Goal: Check status: Check status

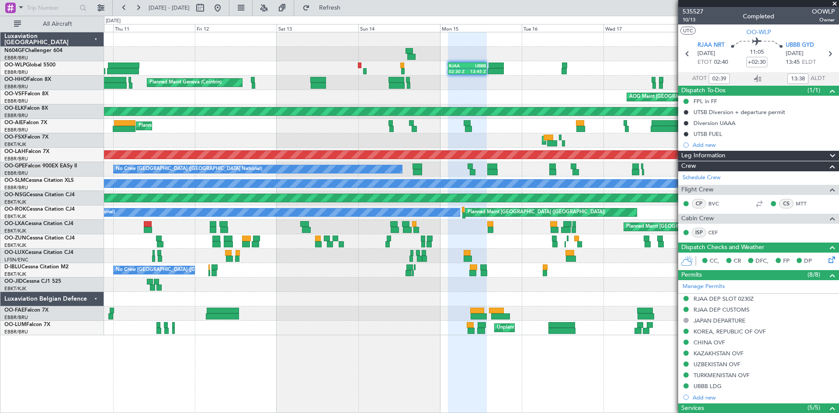
click at [454, 105] on div "Planned Maint Liege 02:30 Z 13:45 Z RJAA 02:30 Z UBBB 13:50 Z Planned Maint Lie…" at bounding box center [471, 183] width 734 height 303
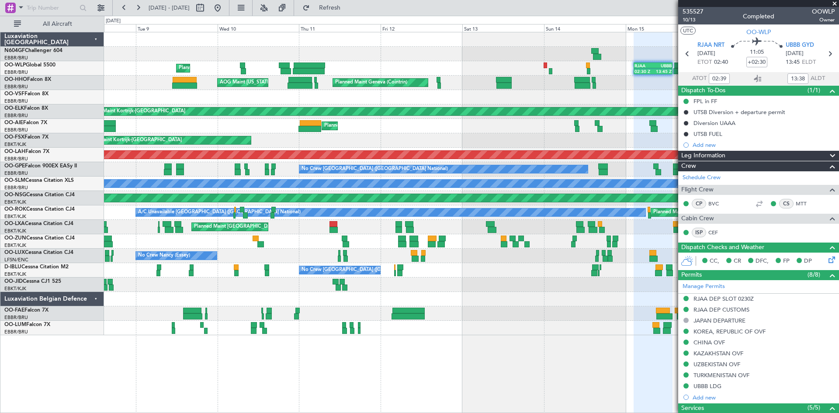
click at [350, 97] on div "02:30 Z 13:45 Z RJAA 02:30 Z UBBB 13:50 Z Planned Maint Liege Planned Maint Lie…" at bounding box center [471, 183] width 734 height 303
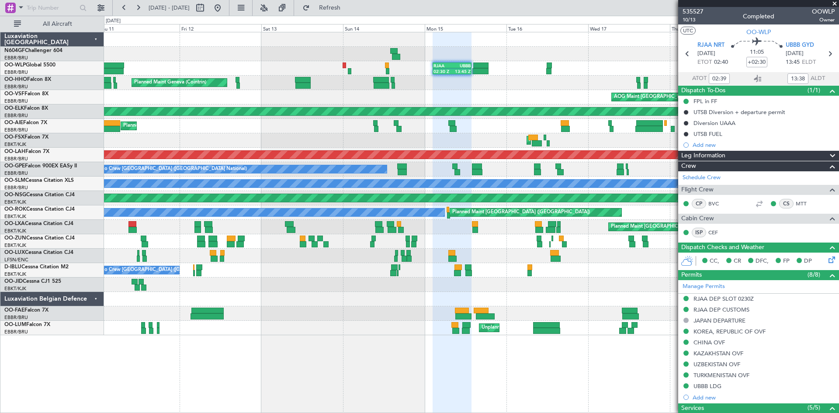
click at [332, 82] on div "02:30 Z 13:45 Z RJAA 02:30 Z UBBB 13:50 Z Planned Maint Liege Planned Maint Lie…" at bounding box center [471, 183] width 734 height 303
click at [225, 10] on button at bounding box center [218, 8] width 14 height 14
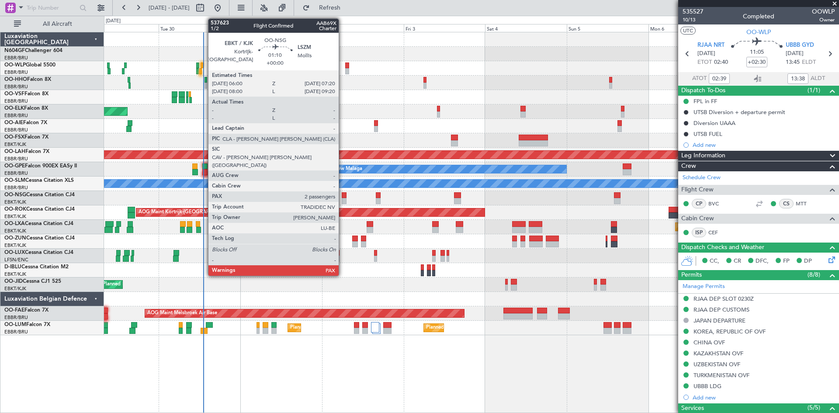
click at [342, 196] on div at bounding box center [344, 195] width 5 height 6
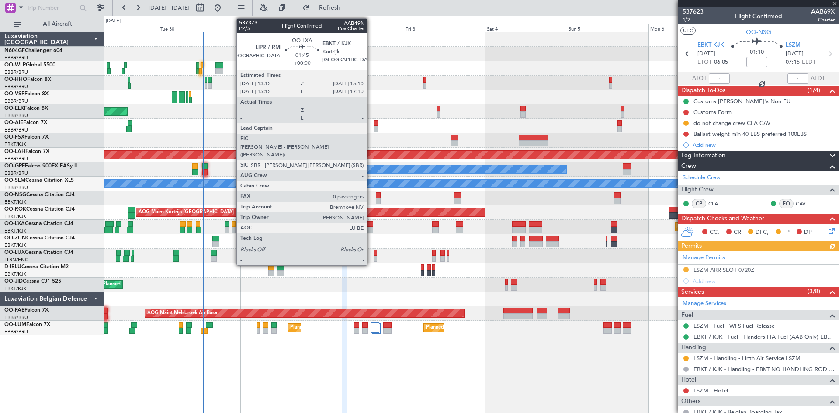
click at [370, 231] on div at bounding box center [370, 230] width 7 height 6
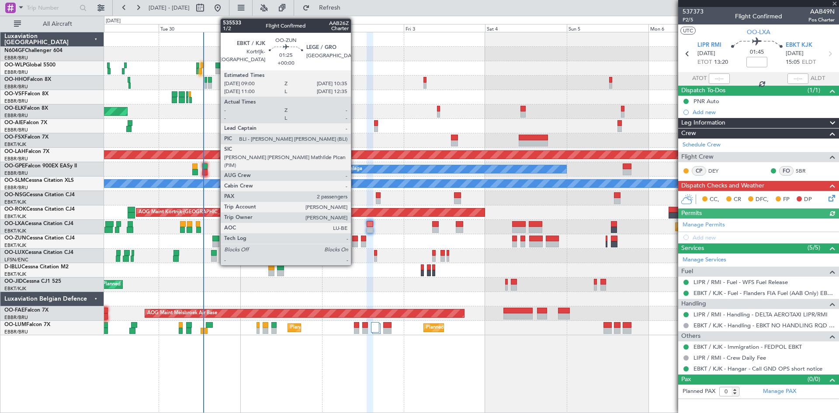
click at [354, 241] on div at bounding box center [355, 244] width 6 height 6
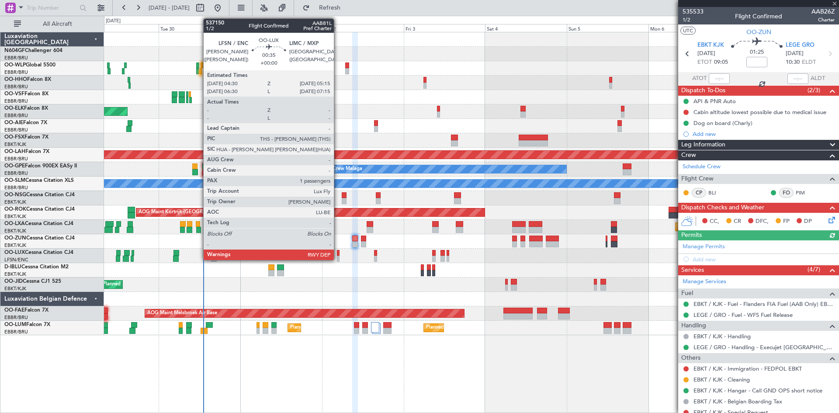
click at [338, 258] on div at bounding box center [338, 259] width 3 height 6
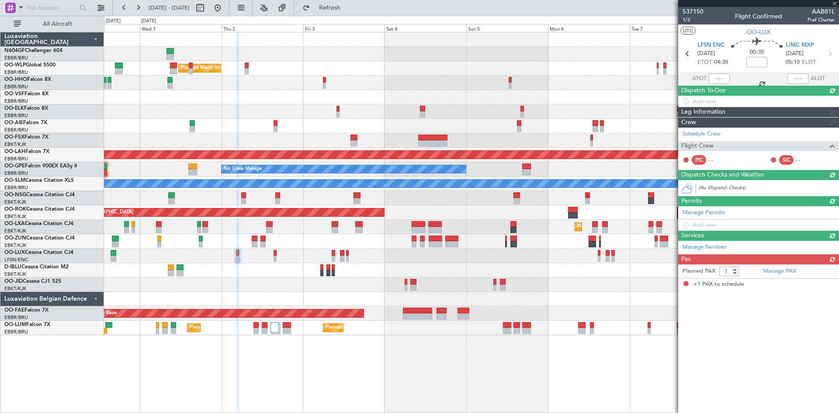
click at [306, 263] on div at bounding box center [471, 256] width 734 height 14
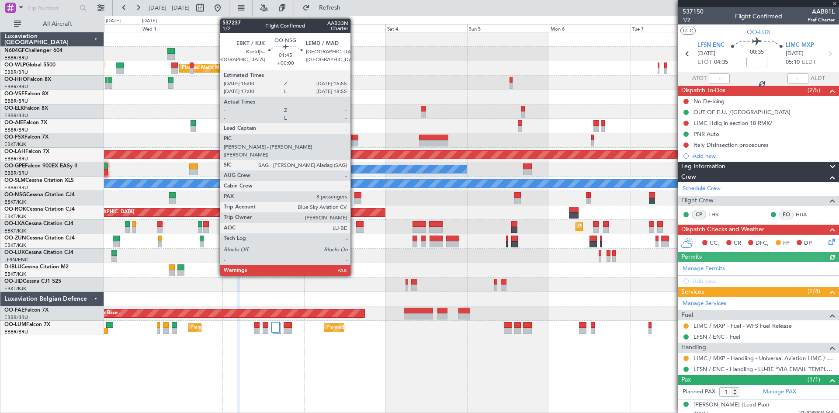
click at [354, 201] on div at bounding box center [357, 201] width 7 height 6
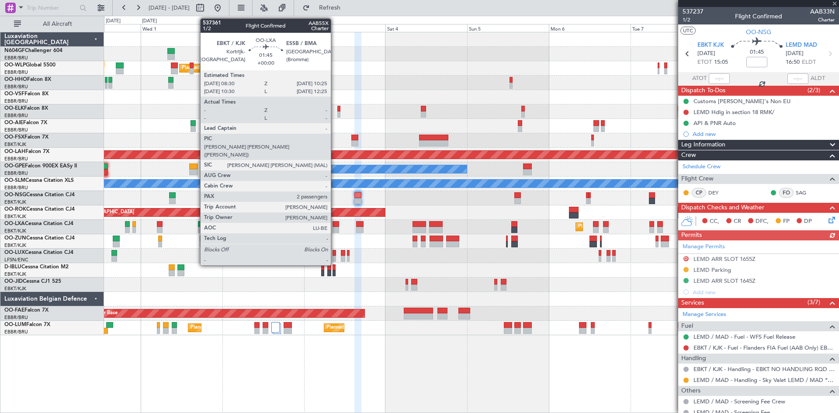
click at [335, 229] on div at bounding box center [335, 230] width 7 height 6
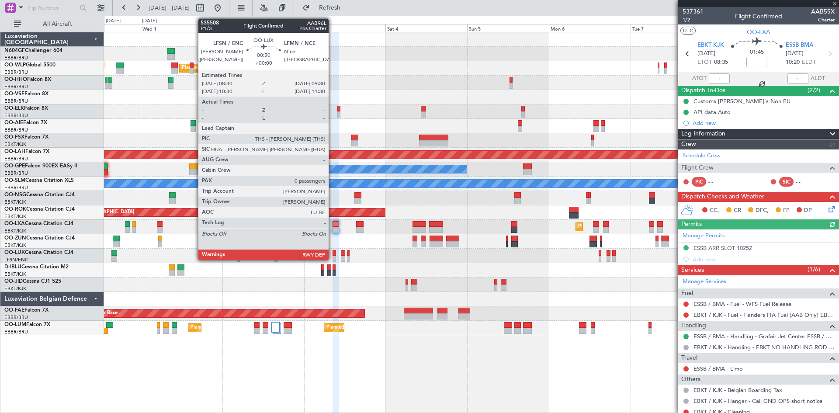
click at [332, 255] on div at bounding box center [333, 253] width 3 height 6
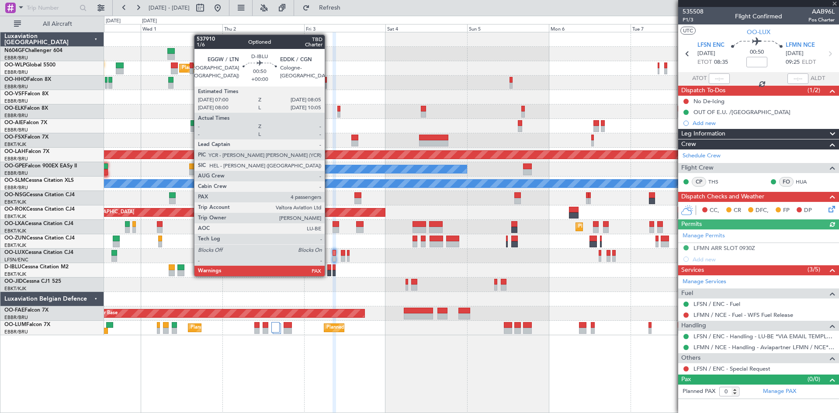
click at [329, 275] on div at bounding box center [329, 273] width 4 height 6
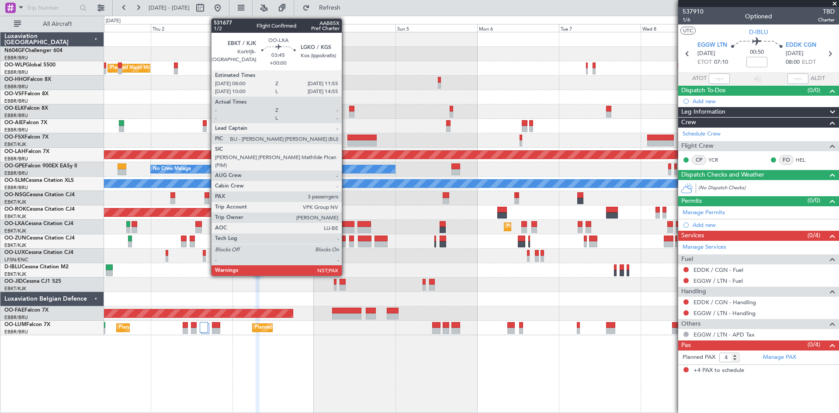
click at [346, 224] on div at bounding box center [348, 224] width 14 height 6
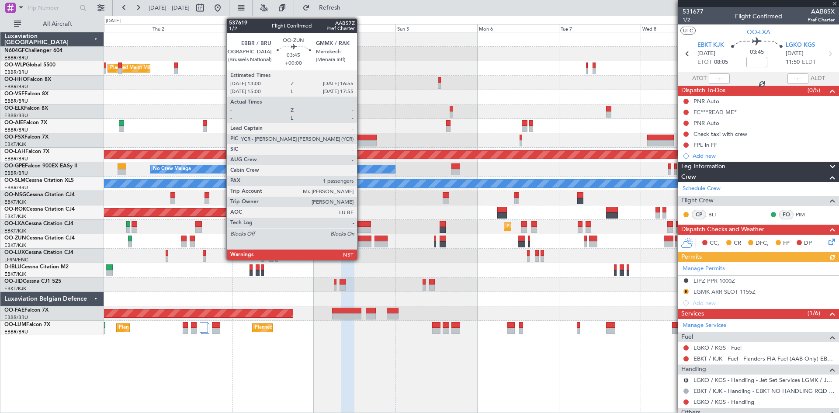
click at [361, 244] on div at bounding box center [365, 244] width 14 height 6
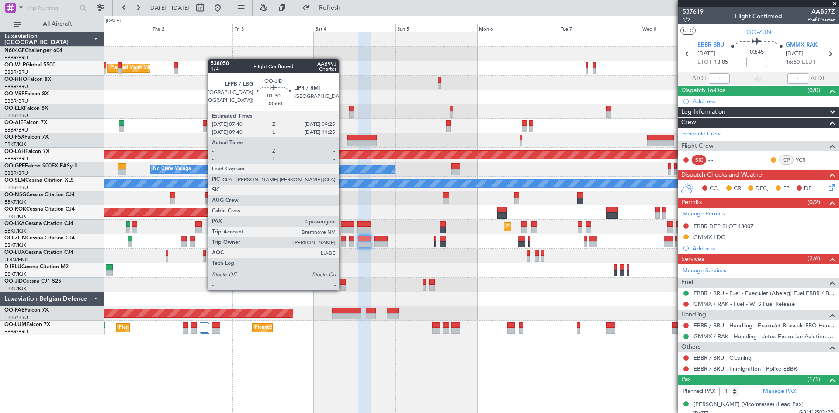
click at [342, 289] on div at bounding box center [342, 287] width 6 height 6
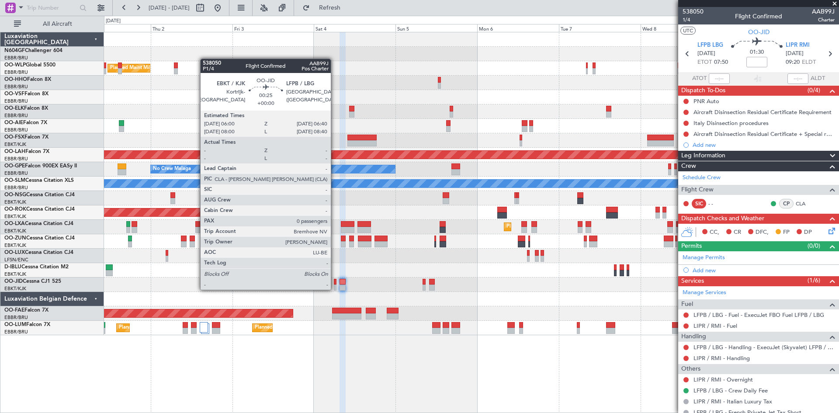
click at [335, 289] on div at bounding box center [335, 287] width 3 height 6
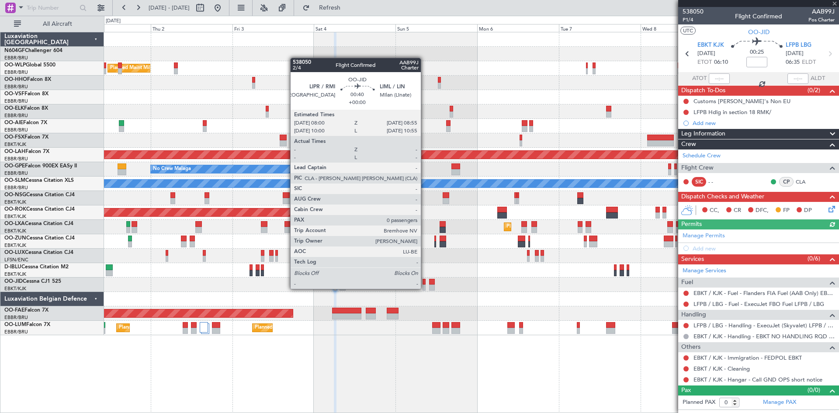
click at [425, 287] on div at bounding box center [423, 287] width 3 height 6
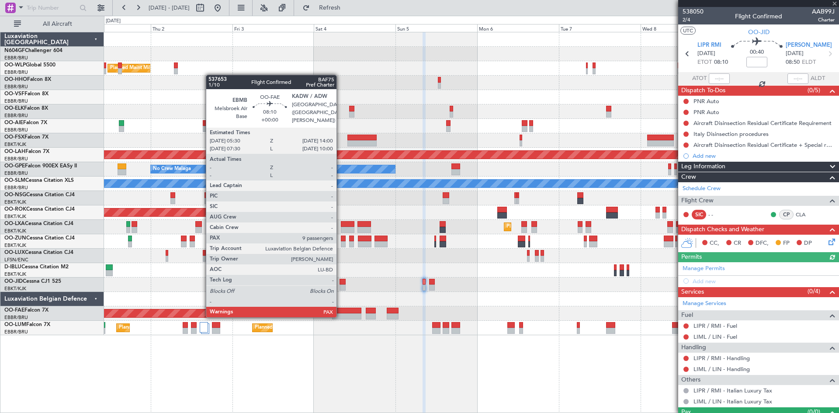
click at [340, 316] on div at bounding box center [346, 316] width 29 height 6
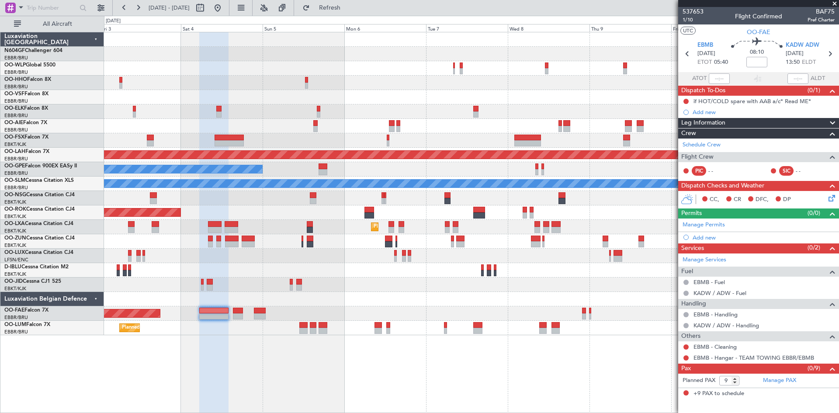
click at [388, 287] on div "Planned Maint Milan (Linate) Planned [GEOGRAPHIC_DATA][PERSON_NAME]-[GEOGRAPHIC…" at bounding box center [471, 183] width 734 height 303
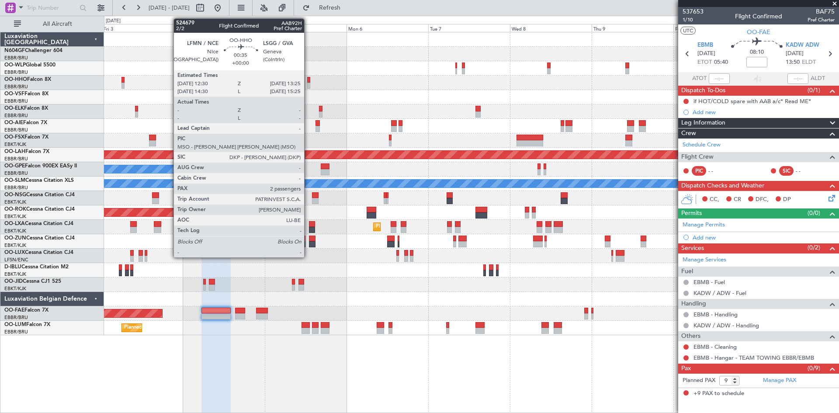
click at [308, 87] on div at bounding box center [308, 86] width 3 height 6
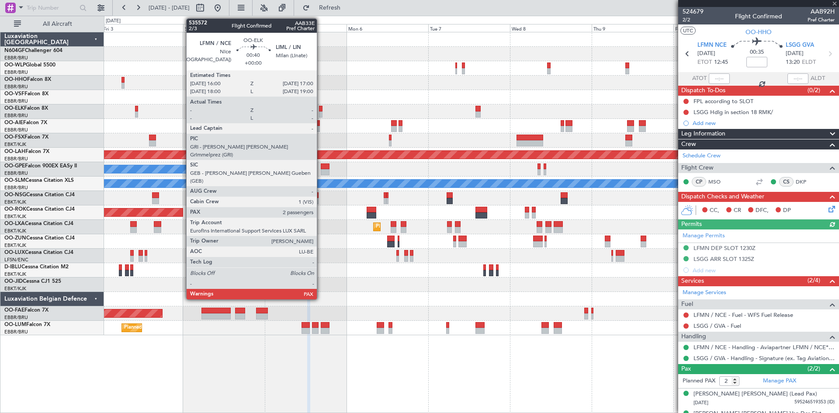
click at [321, 114] on div at bounding box center [320, 114] width 3 height 6
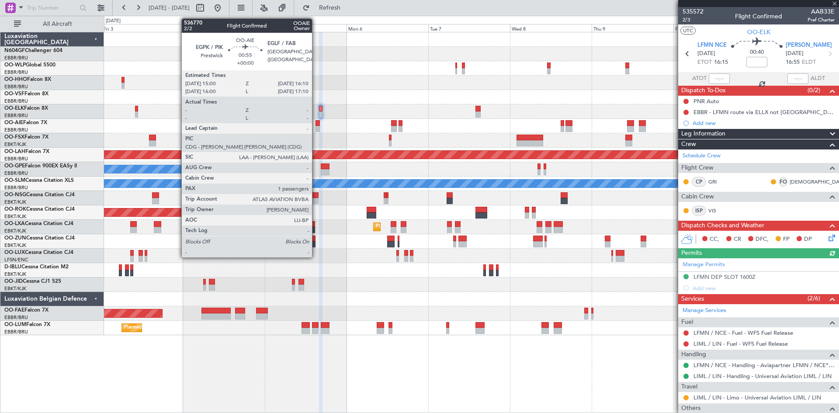
click at [316, 128] on div at bounding box center [317, 129] width 4 height 6
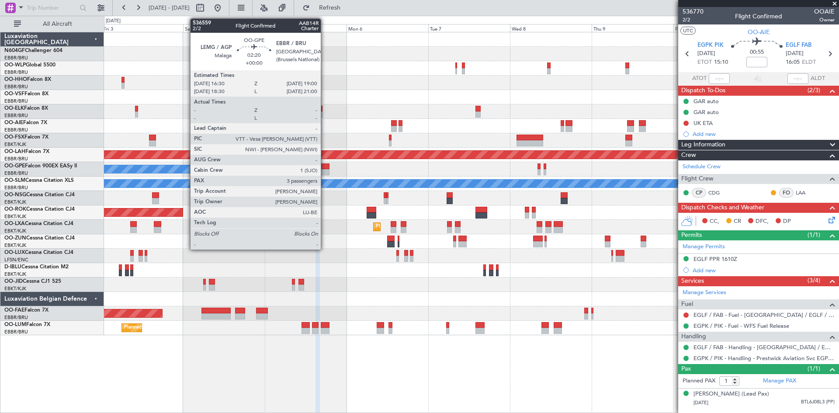
click at [325, 173] on div at bounding box center [325, 172] width 9 height 6
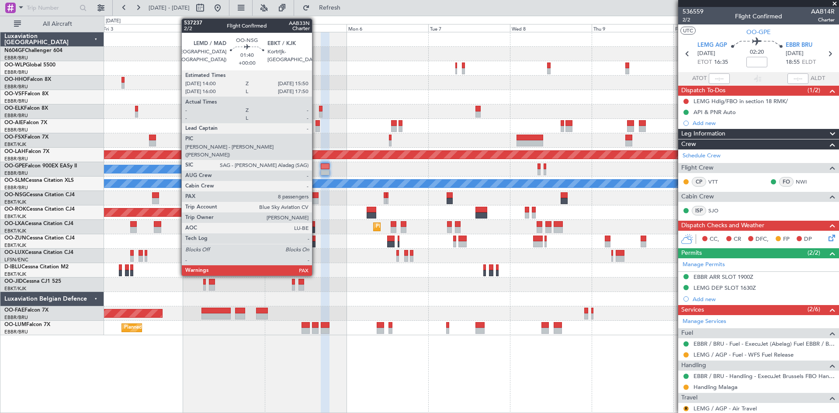
click at [316, 201] on div at bounding box center [315, 201] width 7 height 6
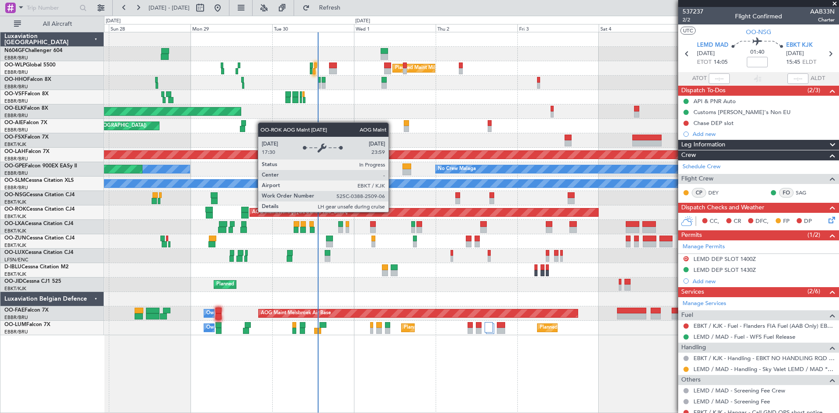
click at [392, 212] on div "AOG Maint Kortrijk-[GEOGRAPHIC_DATA]" at bounding box center [424, 212] width 348 height 8
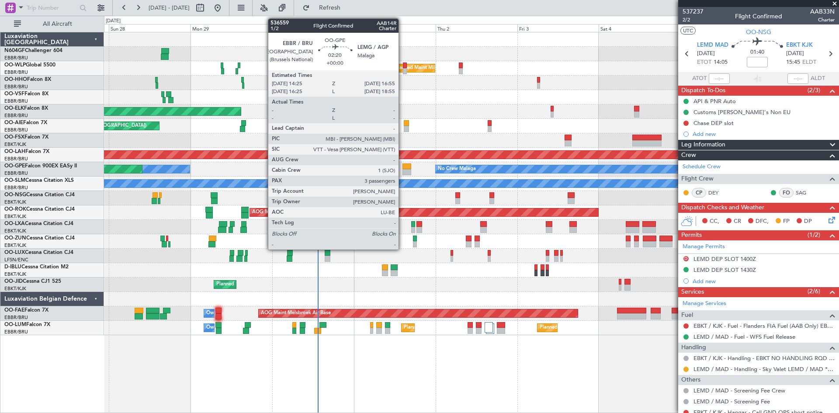
click at [402, 168] on div at bounding box center [406, 166] width 9 height 6
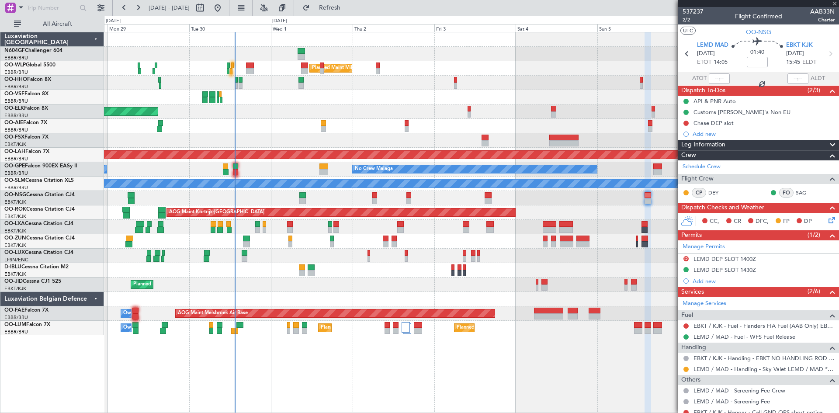
click at [315, 173] on div "No Crew Malaga No Crew [GEOGRAPHIC_DATA] (Brussels National) Planned Maint [GEO…" at bounding box center [471, 169] width 734 height 14
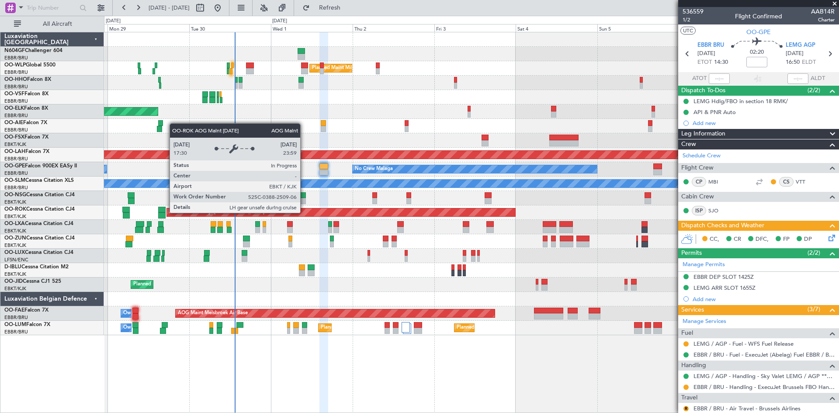
click at [307, 212] on div "AOG Maint Kortrijk-[GEOGRAPHIC_DATA]" at bounding box center [341, 212] width 348 height 8
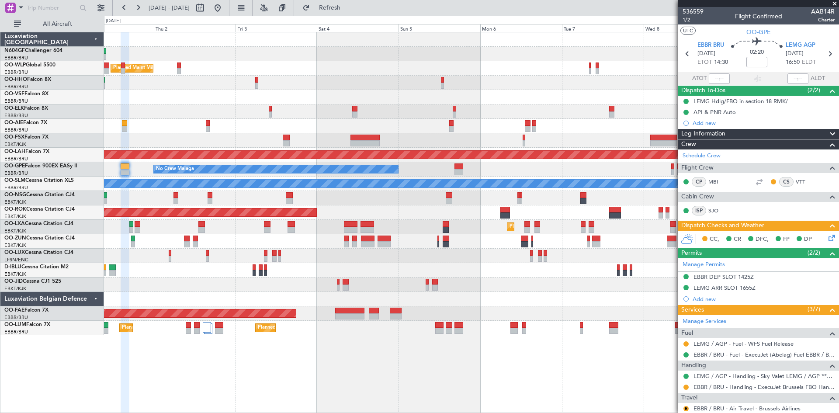
click at [259, 246] on div "Planned Maint Milan (Linate) Planned Maint [GEOGRAPHIC_DATA]-[GEOGRAPHIC_DATA] …" at bounding box center [471, 183] width 734 height 303
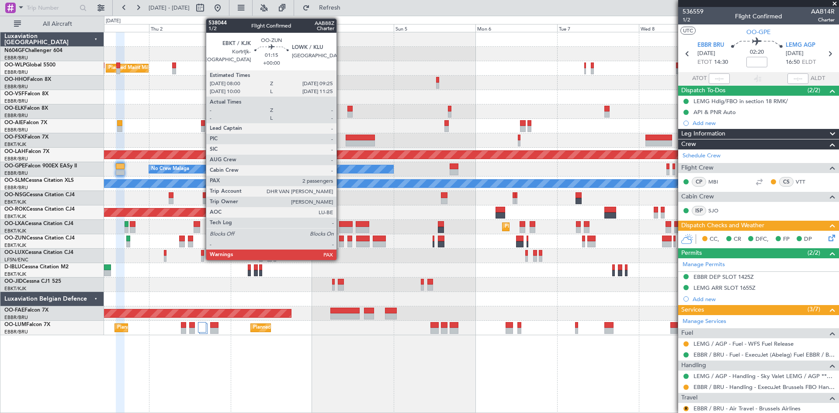
click at [340, 242] on div at bounding box center [341, 244] width 5 height 6
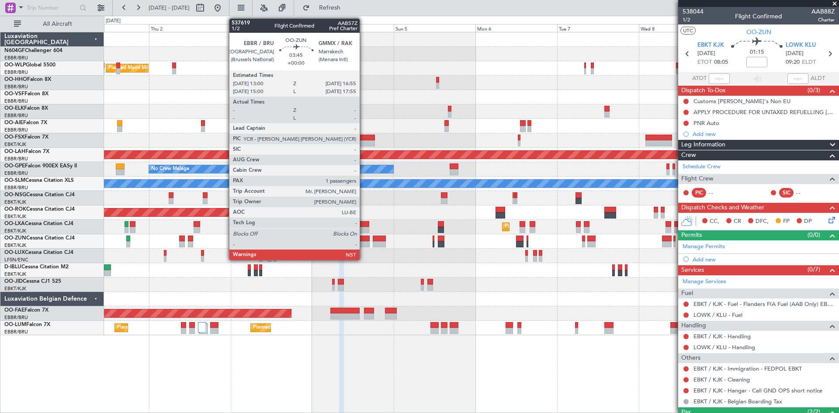
click at [363, 243] on div at bounding box center [363, 244] width 14 height 6
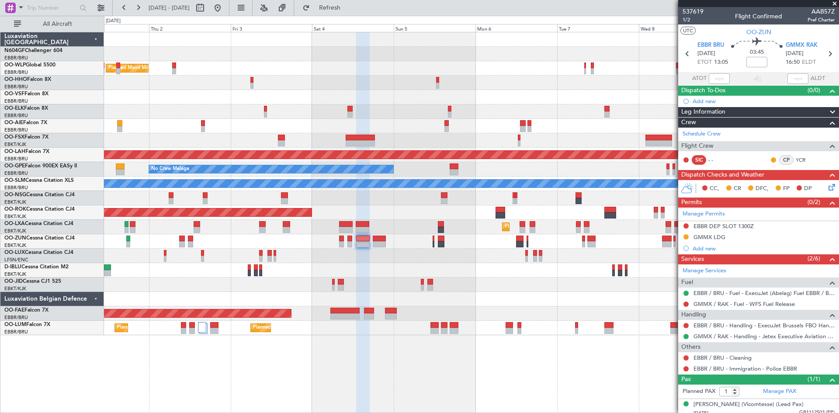
scroll to position [14, 0]
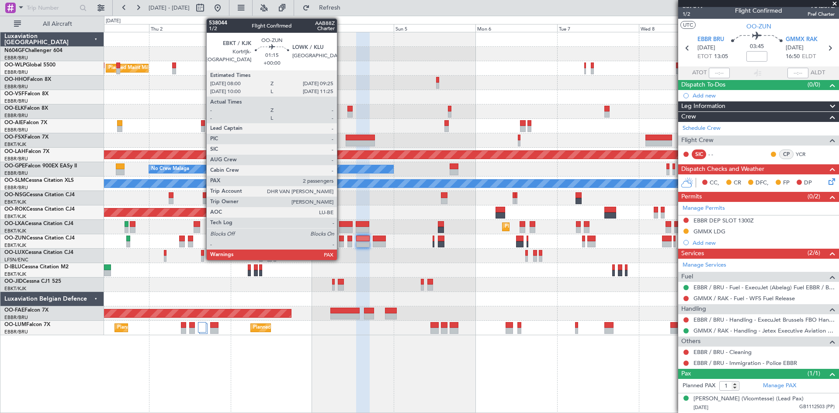
click at [341, 242] on div at bounding box center [341, 244] width 5 height 6
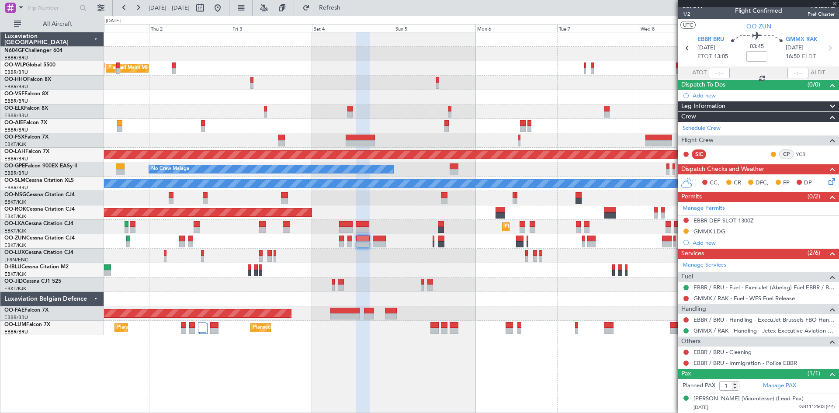
type input "2"
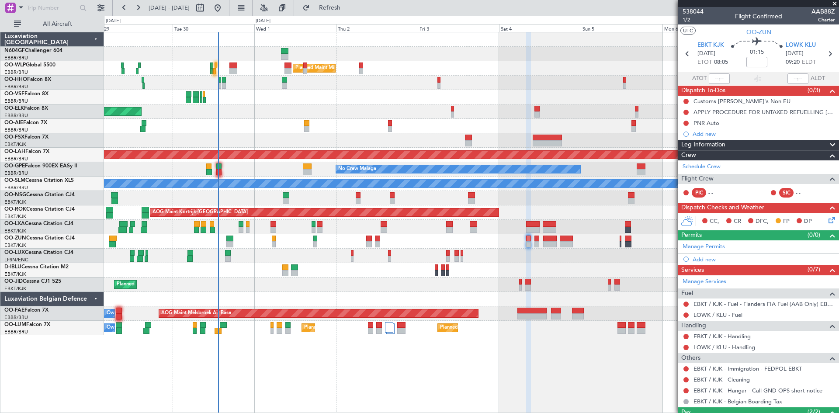
click at [316, 235] on div at bounding box center [471, 241] width 734 height 14
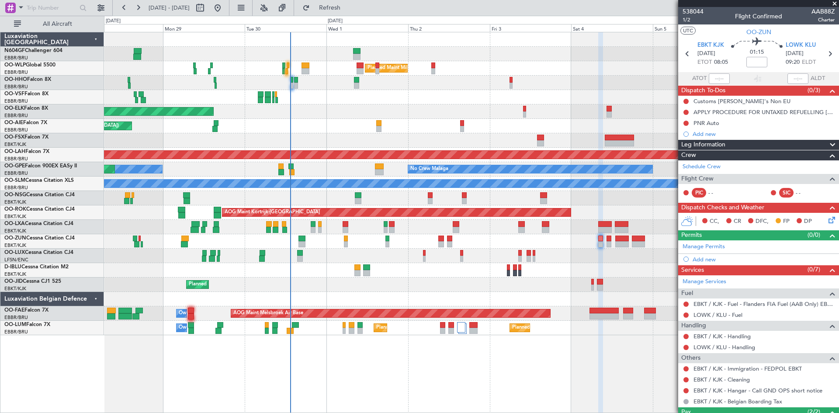
click at [610, 214] on div "Planned Maint Milan (Linate) Planned Maint [GEOGRAPHIC_DATA]-[GEOGRAPHIC_DATA] …" at bounding box center [471, 183] width 734 height 303
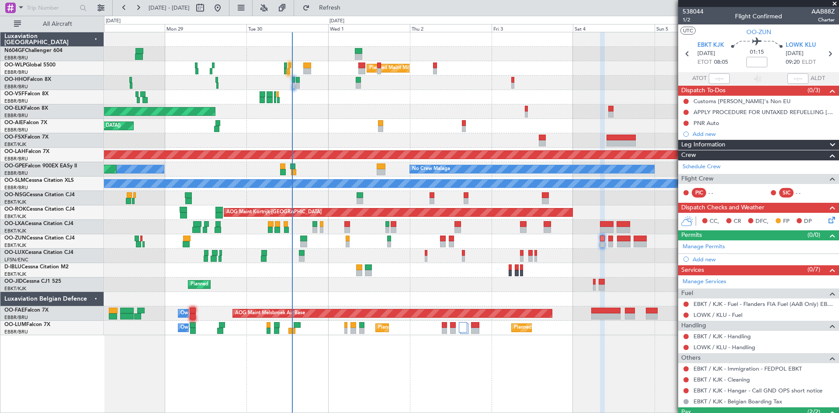
click at [539, 125] on div "Planned Maint Milan (Linate) Planned Maint [GEOGRAPHIC_DATA]-[GEOGRAPHIC_DATA] …" at bounding box center [471, 183] width 734 height 303
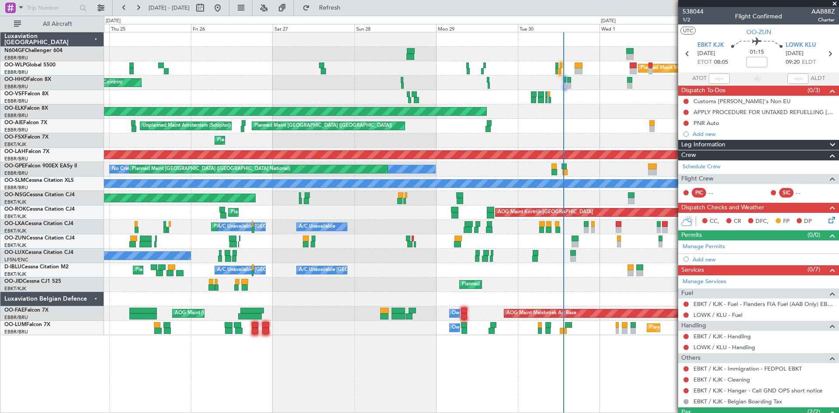
click at [526, 109] on div "Planned Maint Milan (Linate) Planned Maint Geneva ([GEOGRAPHIC_DATA]) Planned M…" at bounding box center [471, 183] width 734 height 303
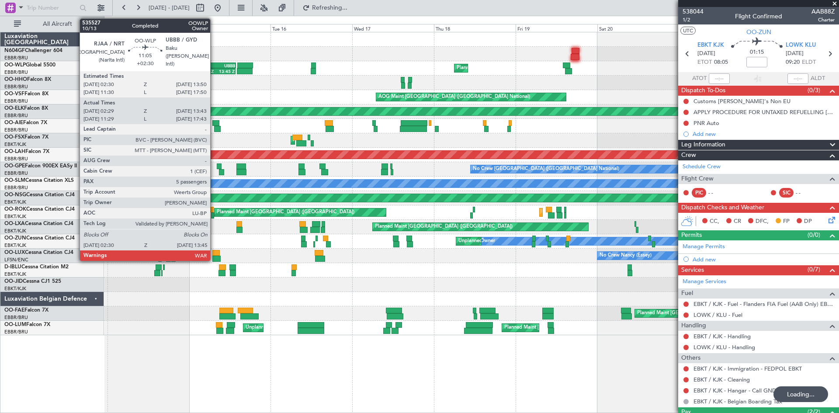
click at [214, 71] on div "02:30 Z" at bounding box center [207, 71] width 18 height 5
type input "+02:30"
type input "02:39"
type input "13:38"
type input "5"
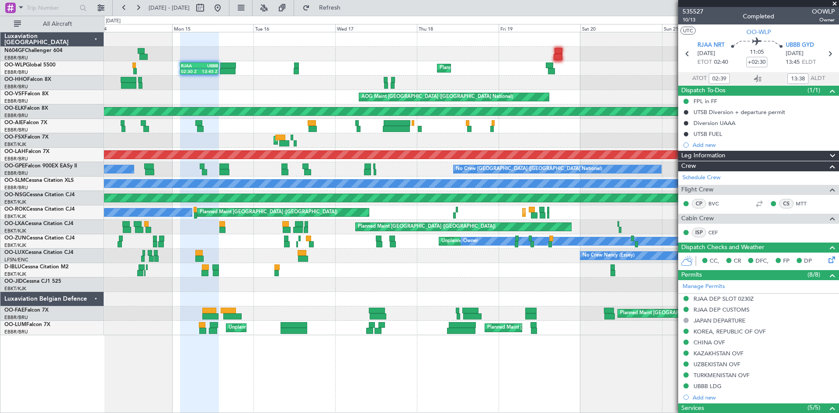
click at [263, 102] on div "AOG Maint [GEOGRAPHIC_DATA] ([GEOGRAPHIC_DATA] National)" at bounding box center [471, 97] width 734 height 14
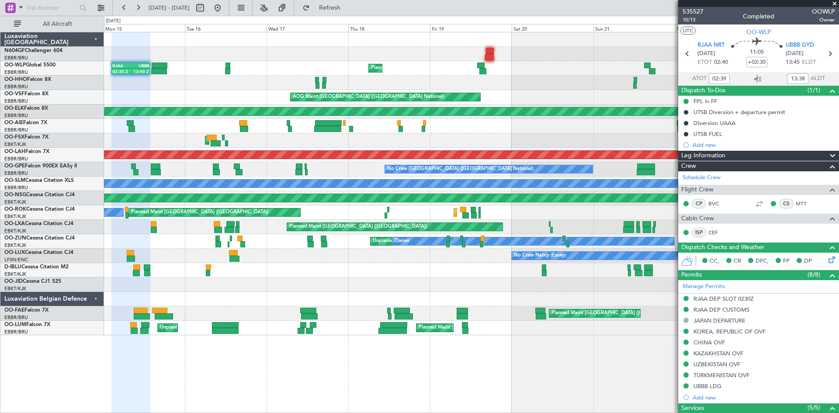
click at [385, 236] on div "Planned Maint Kortrijk-[GEOGRAPHIC_DATA] Unplanned Maint [GEOGRAPHIC_DATA]-[GEO…" at bounding box center [471, 241] width 734 height 14
click at [225, 10] on button at bounding box center [218, 8] width 14 height 14
